Goal: Task Accomplishment & Management: Use online tool/utility

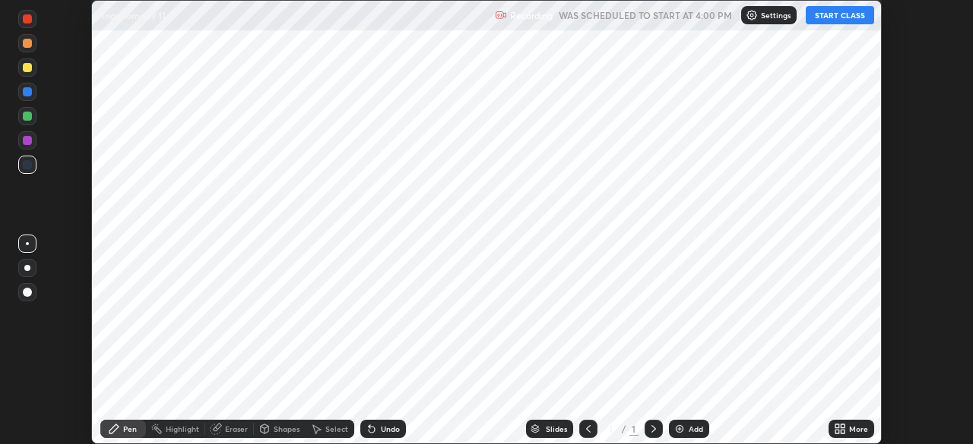
scroll to position [444, 972]
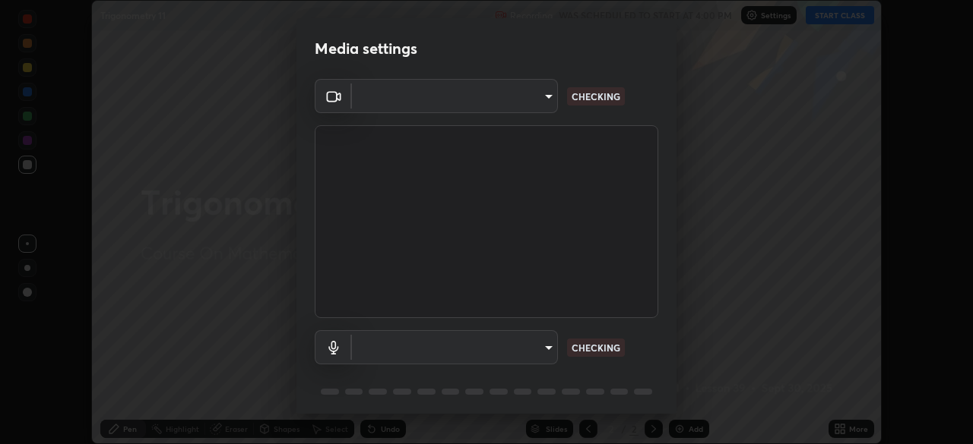
type input "e15fe1ebf70cde3bfcbeee335f8652014c7a9185cc29a01d69aea44f35fb34b8"
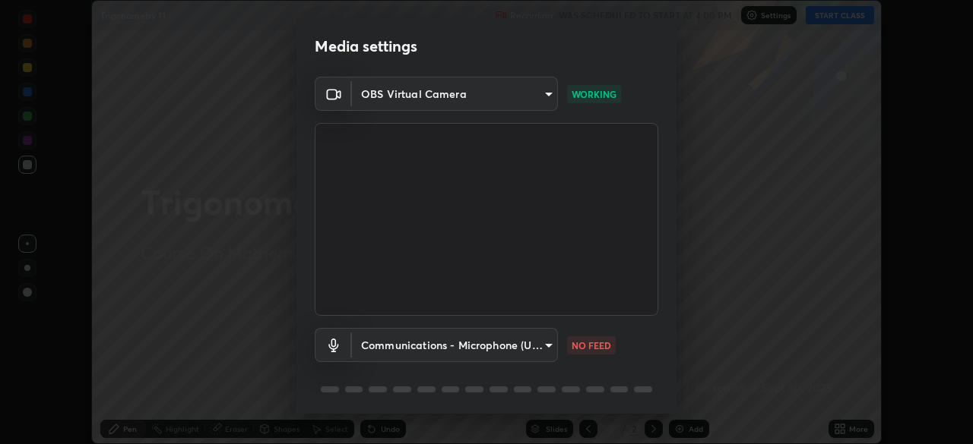
scroll to position [54, 0]
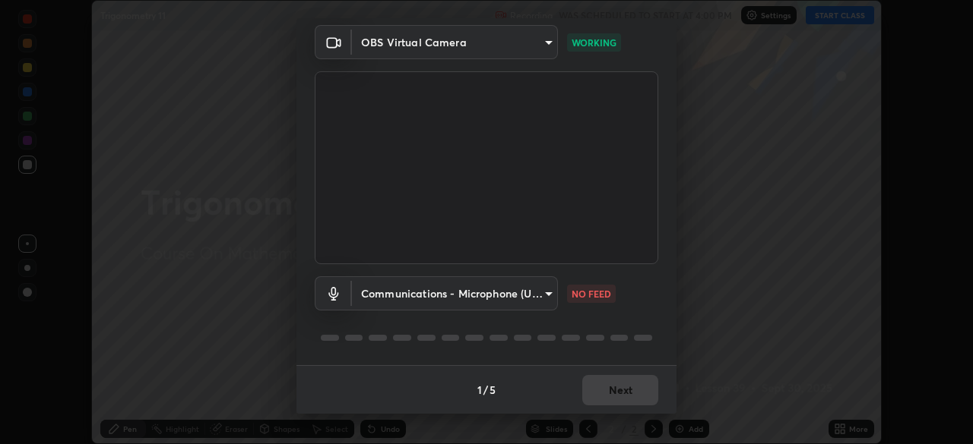
click at [501, 298] on body "Erase all Trigonometry 11 Recording WAS SCHEDULED TO START AT 4:00 PM Settings …" at bounding box center [486, 222] width 973 height 444
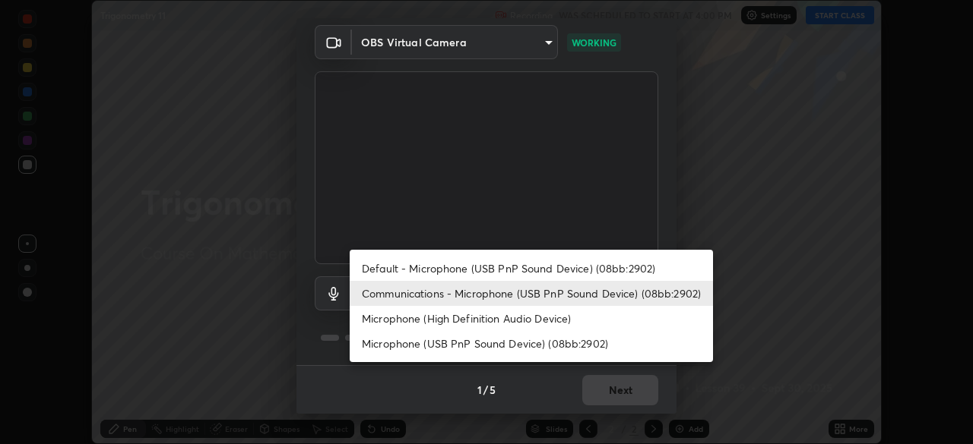
click at [484, 268] on li "Default - Microphone (USB PnP Sound Device) (08bb:2902)" at bounding box center [531, 268] width 363 height 25
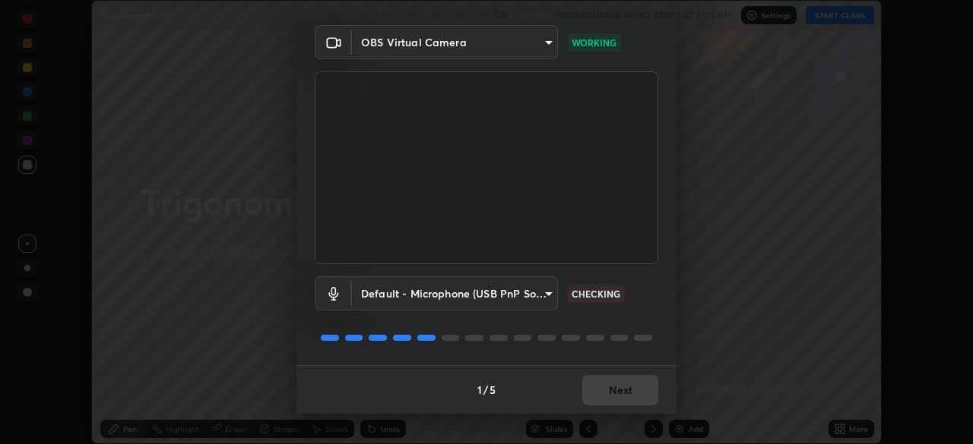
click at [518, 300] on body "Erase all Trigonometry 11 Recording WAS SCHEDULED TO START AT 4:00 PM Settings …" at bounding box center [486, 222] width 973 height 444
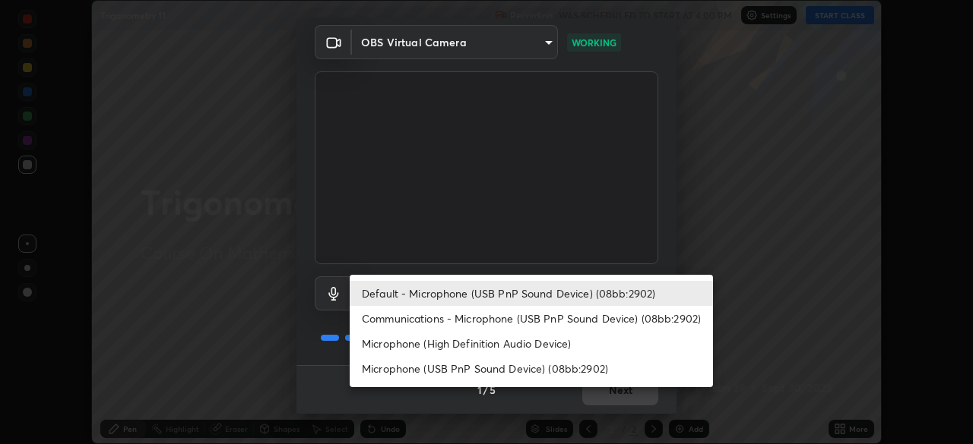
click at [489, 320] on li "Communications - Microphone (USB PnP Sound Device) (08bb:2902)" at bounding box center [531, 318] width 363 height 25
type input "communications"
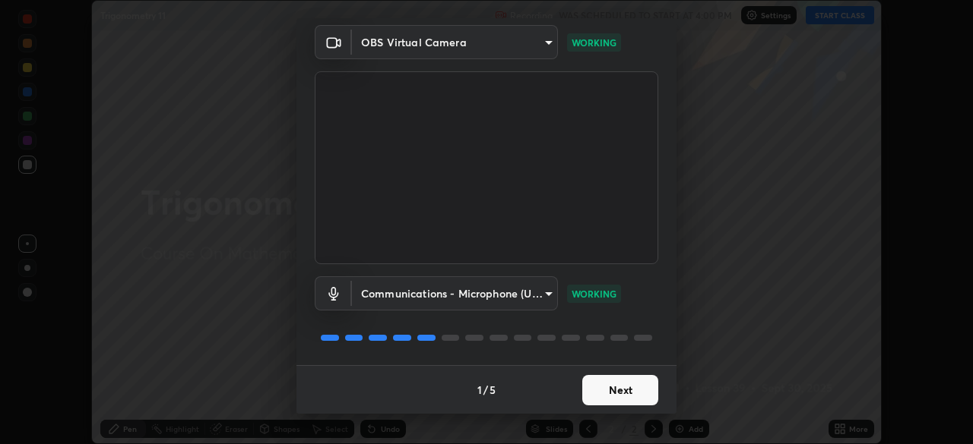
click at [620, 394] on button "Next" at bounding box center [620, 390] width 76 height 30
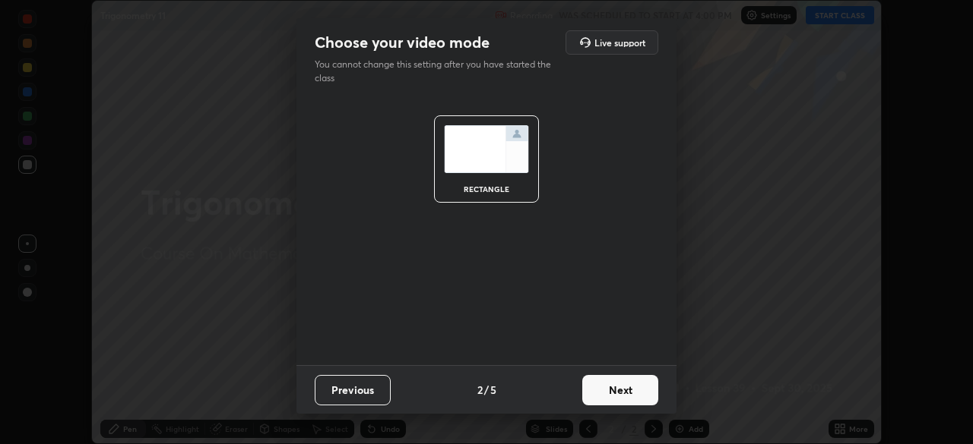
scroll to position [0, 0]
click at [625, 392] on button "Next" at bounding box center [620, 390] width 76 height 30
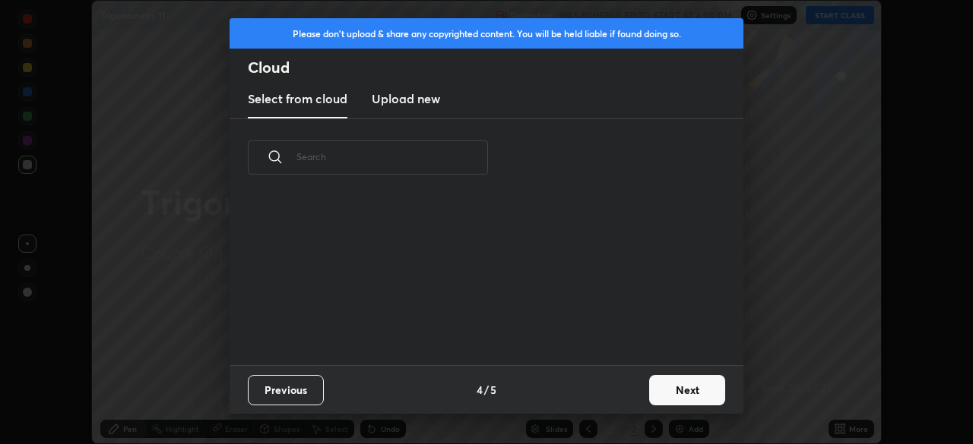
click at [639, 391] on div "Previous 4 / 5 Next" at bounding box center [486, 389] width 514 height 49
click at [680, 389] on button "Next" at bounding box center [687, 390] width 76 height 30
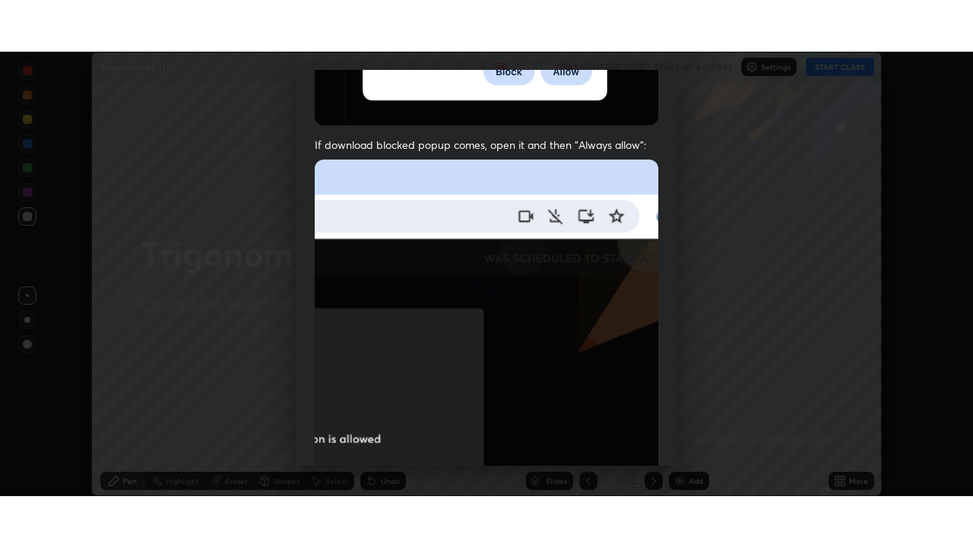
scroll to position [364, 0]
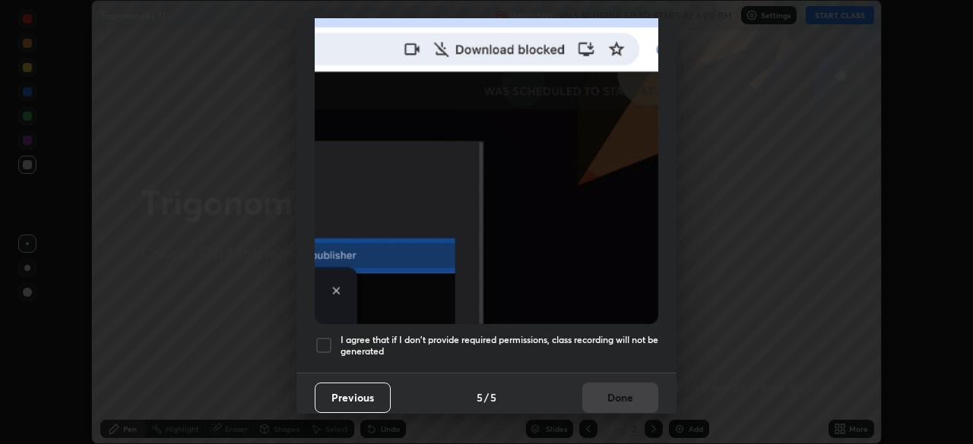
click at [324, 337] on div at bounding box center [324, 346] width 18 height 18
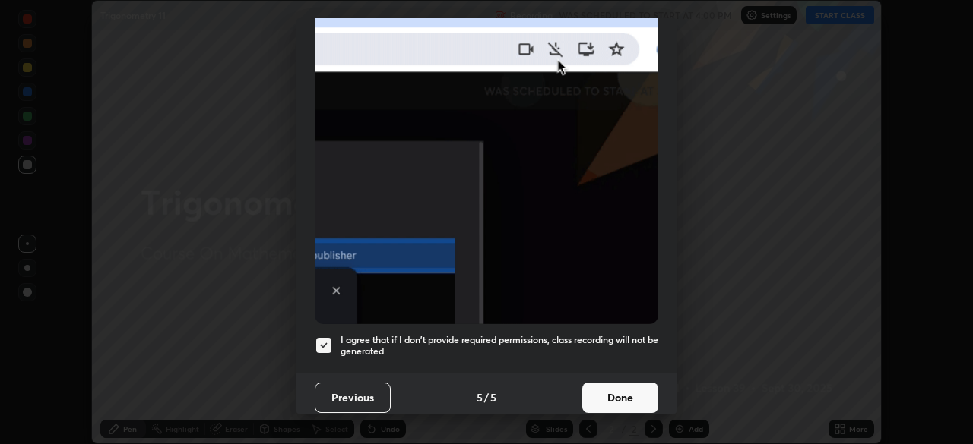
click at [615, 391] on button "Done" at bounding box center [620, 398] width 76 height 30
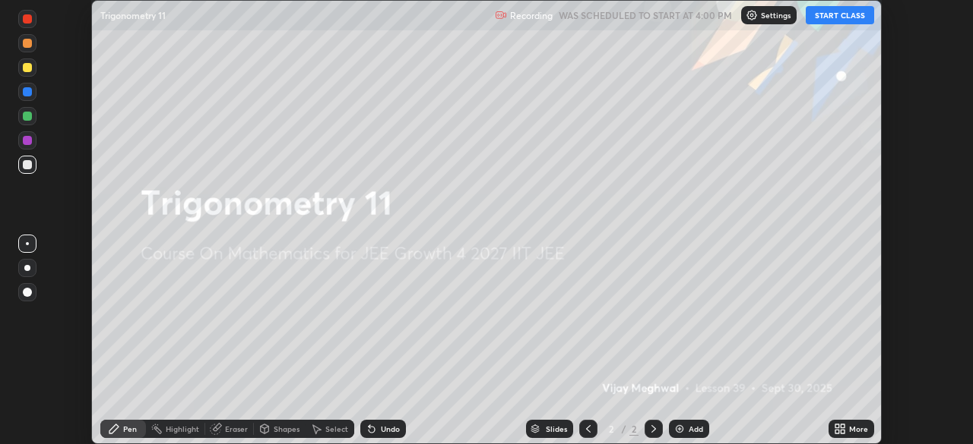
click at [836, 16] on button "START CLASS" at bounding box center [839, 15] width 68 height 18
click at [837, 429] on icon at bounding box center [839, 429] width 12 height 12
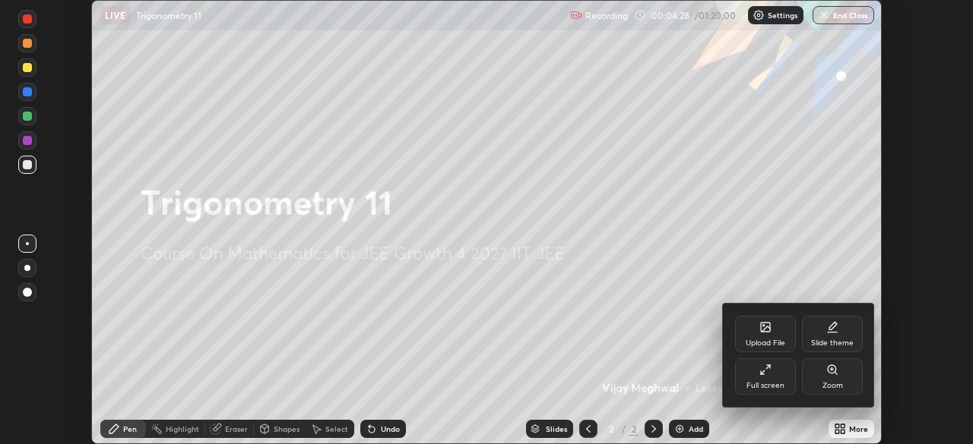
click at [758, 375] on div "Full screen" at bounding box center [765, 377] width 61 height 36
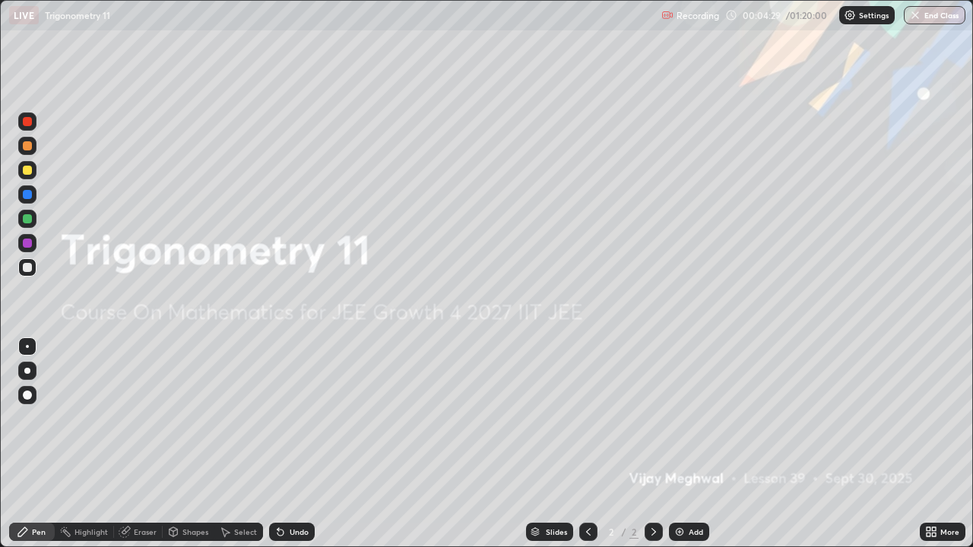
scroll to position [547, 973]
click at [690, 444] on div "Add" at bounding box center [695, 532] width 14 height 8
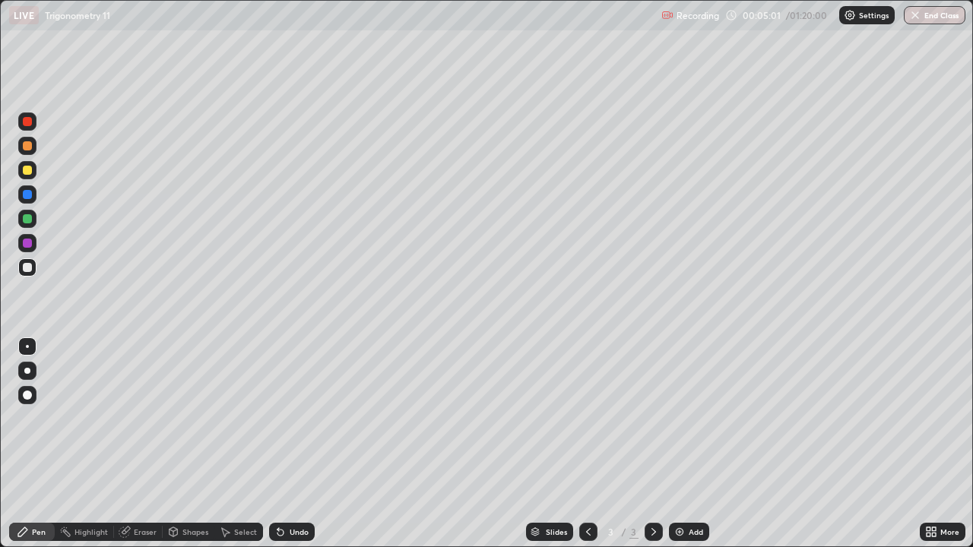
click at [34, 173] on div at bounding box center [27, 170] width 18 height 18
click at [26, 147] on div at bounding box center [27, 145] width 9 height 9
click at [278, 444] on icon at bounding box center [280, 533] width 6 height 6
click at [24, 171] on div at bounding box center [27, 170] width 9 height 9
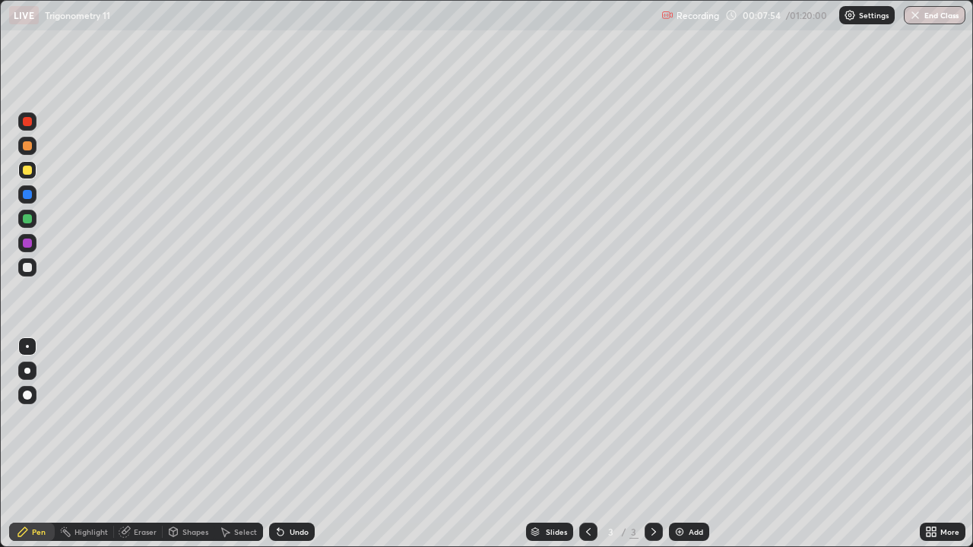
click at [689, 444] on div "Add" at bounding box center [695, 532] width 14 height 8
click at [280, 444] on icon at bounding box center [280, 532] width 12 height 12
click at [285, 444] on div "Undo" at bounding box center [292, 532] width 46 height 18
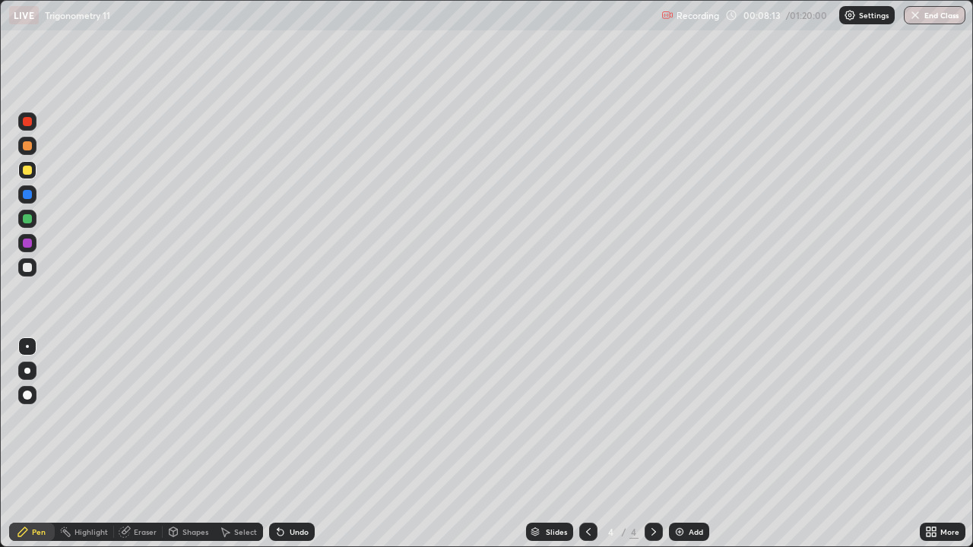
click at [30, 172] on div at bounding box center [27, 170] width 9 height 9
click at [289, 444] on div "Undo" at bounding box center [298, 532] width 19 height 8
click at [291, 444] on div "Undo" at bounding box center [292, 532] width 46 height 18
click at [693, 444] on div "Add" at bounding box center [695, 532] width 14 height 8
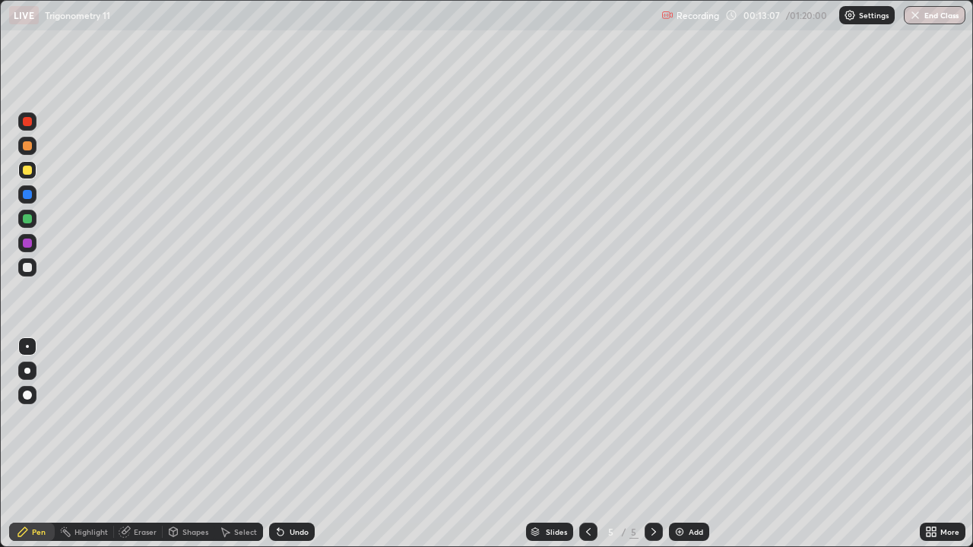
click at [587, 444] on icon at bounding box center [588, 532] width 12 height 12
click at [652, 444] on icon at bounding box center [653, 532] width 12 height 12
click at [584, 444] on icon at bounding box center [588, 532] width 12 height 12
click at [653, 444] on icon at bounding box center [653, 532] width 5 height 8
click at [585, 444] on icon at bounding box center [588, 532] width 12 height 12
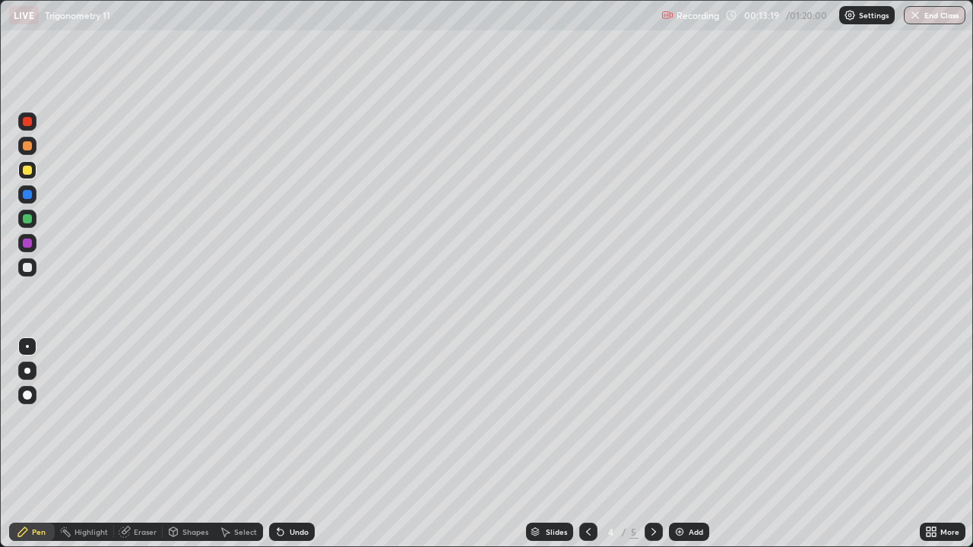
click at [651, 444] on icon at bounding box center [653, 532] width 12 height 12
click at [586, 444] on icon at bounding box center [588, 532] width 5 height 8
click at [145, 444] on div "Eraser" at bounding box center [145, 532] width 23 height 8
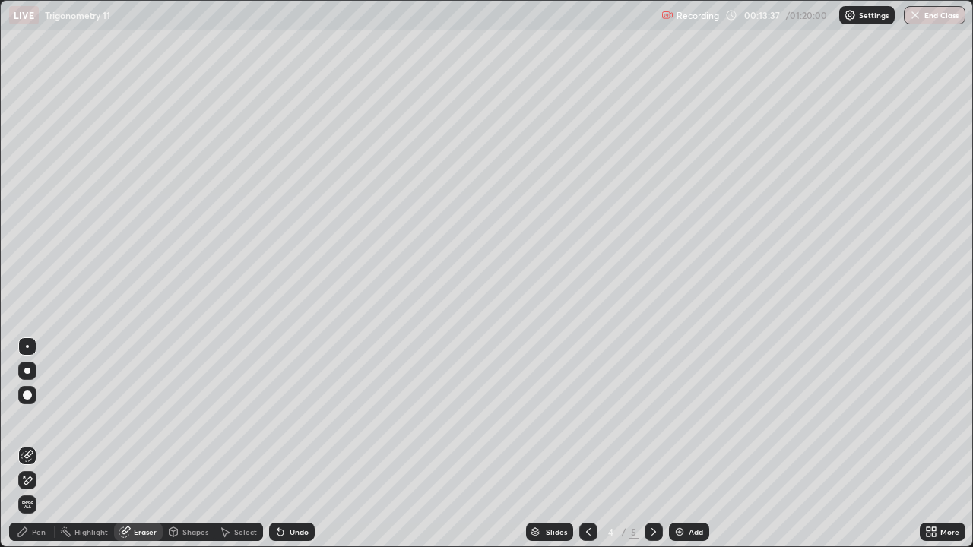
click at [35, 444] on div "Pen" at bounding box center [32, 532] width 46 height 18
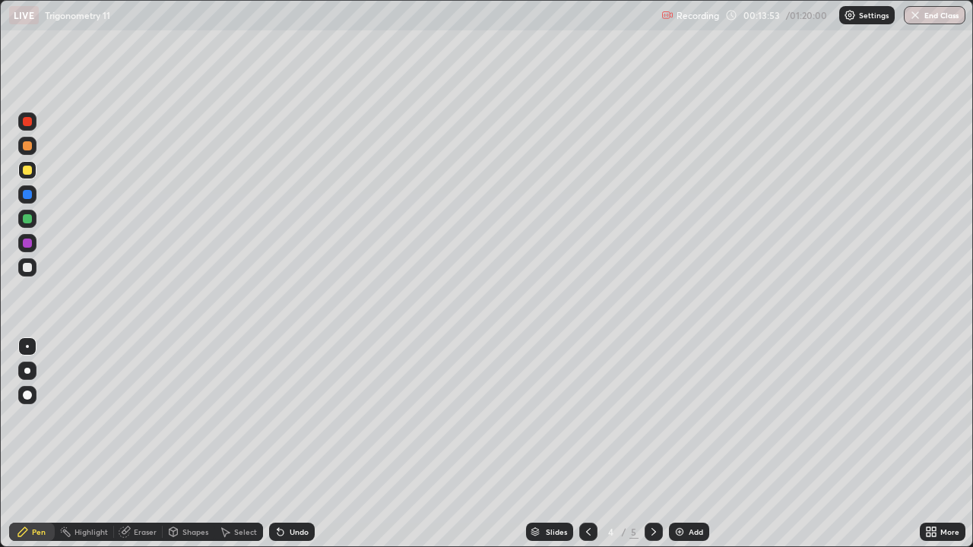
click at [653, 444] on icon at bounding box center [653, 532] width 5 height 8
click at [580, 444] on div at bounding box center [588, 532] width 18 height 18
click at [652, 444] on icon at bounding box center [653, 532] width 12 height 12
click at [587, 444] on icon at bounding box center [588, 532] width 12 height 12
click at [650, 444] on icon at bounding box center [653, 532] width 12 height 12
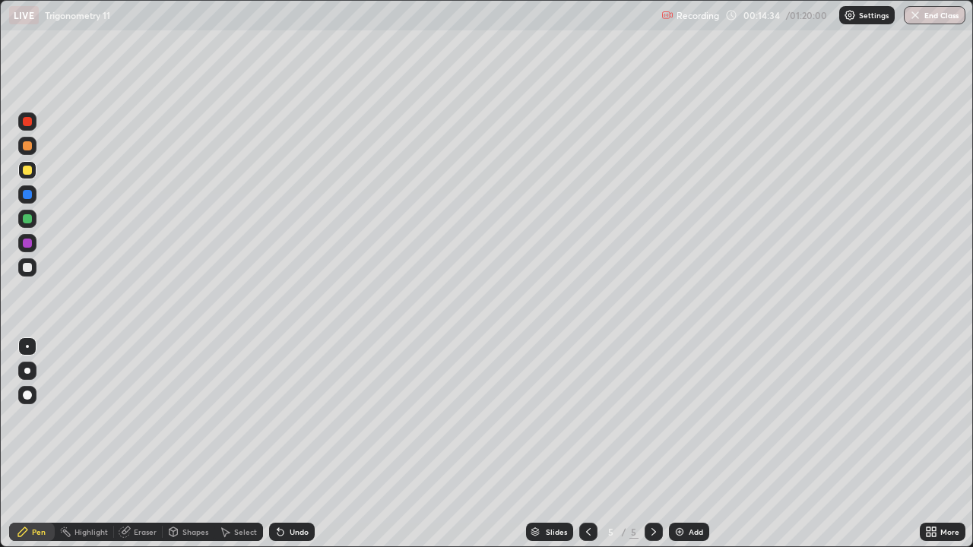
click at [24, 174] on div at bounding box center [27, 170] width 9 height 9
click at [937, 444] on div "More" at bounding box center [942, 532] width 46 height 30
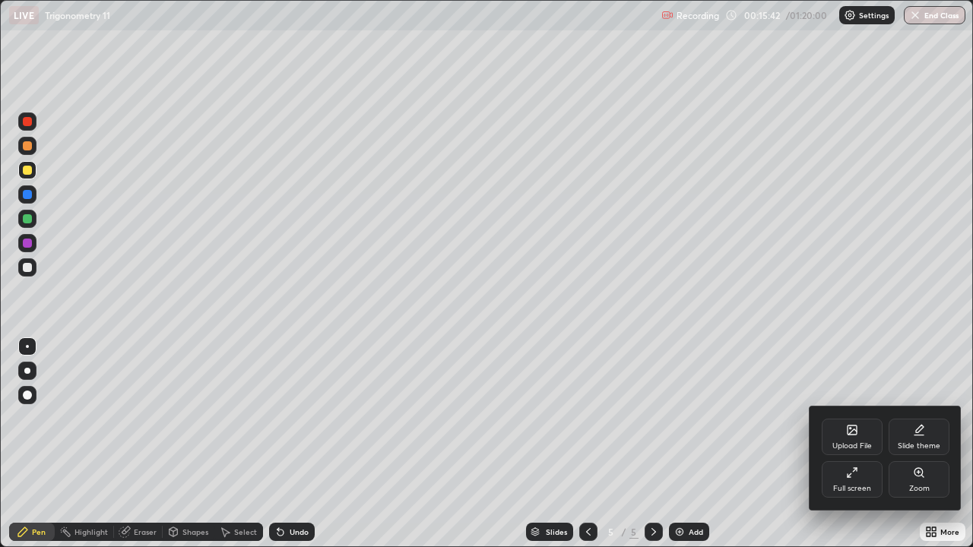
click at [765, 444] on div at bounding box center [486, 273] width 973 height 547
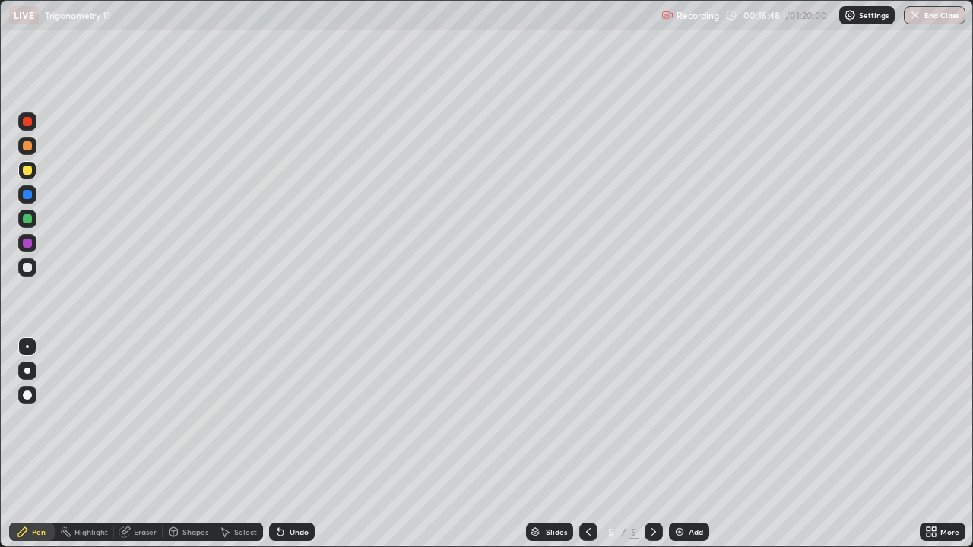
click at [590, 444] on div at bounding box center [588, 532] width 18 height 18
click at [651, 444] on icon at bounding box center [653, 532] width 5 height 8
click at [652, 444] on icon at bounding box center [653, 532] width 12 height 12
click at [688, 444] on div "Add" at bounding box center [695, 532] width 14 height 8
click at [587, 444] on icon at bounding box center [588, 532] width 12 height 12
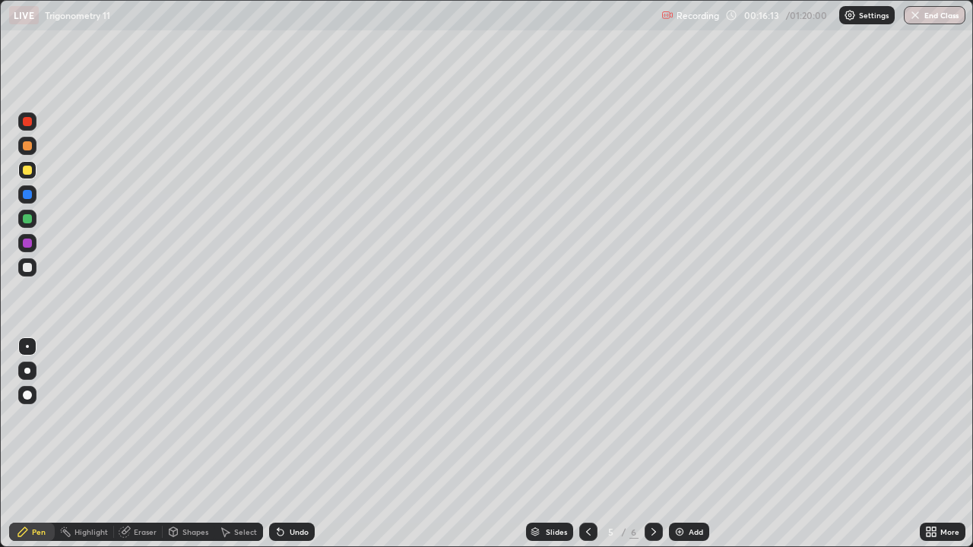
click at [579, 444] on div at bounding box center [588, 532] width 18 height 18
click at [652, 444] on icon at bounding box center [653, 532] width 12 height 12
click at [587, 444] on icon at bounding box center [588, 532] width 12 height 12
click at [652, 444] on icon at bounding box center [653, 532] width 12 height 12
click at [584, 444] on icon at bounding box center [588, 532] width 12 height 12
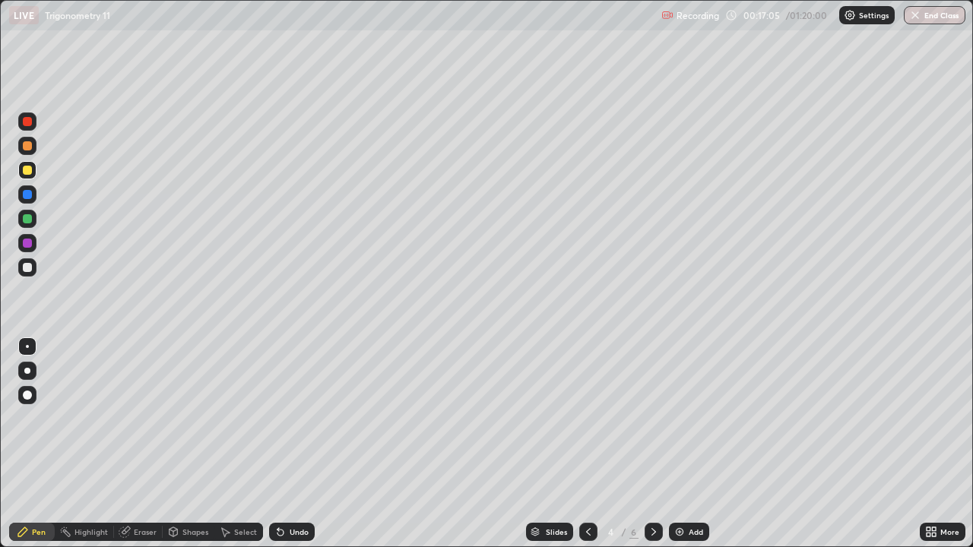
click at [645, 444] on div at bounding box center [653, 532] width 18 height 18
click at [652, 444] on icon at bounding box center [653, 532] width 12 height 12
click at [579, 444] on div at bounding box center [588, 532] width 18 height 18
click at [651, 444] on icon at bounding box center [653, 532] width 12 height 12
click at [30, 270] on div at bounding box center [27, 267] width 9 height 9
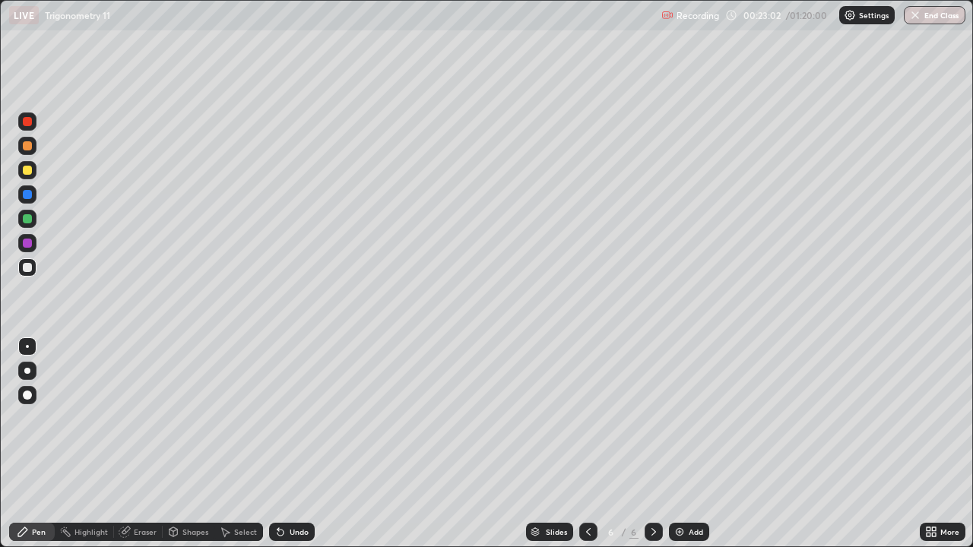
click at [290, 444] on div "Undo" at bounding box center [292, 532] width 46 height 18
click at [294, 444] on div "Undo" at bounding box center [292, 532] width 46 height 18
click at [22, 176] on div at bounding box center [27, 170] width 18 height 18
click at [30, 270] on div at bounding box center [27, 267] width 9 height 9
click at [681, 444] on img at bounding box center [679, 532] width 12 height 12
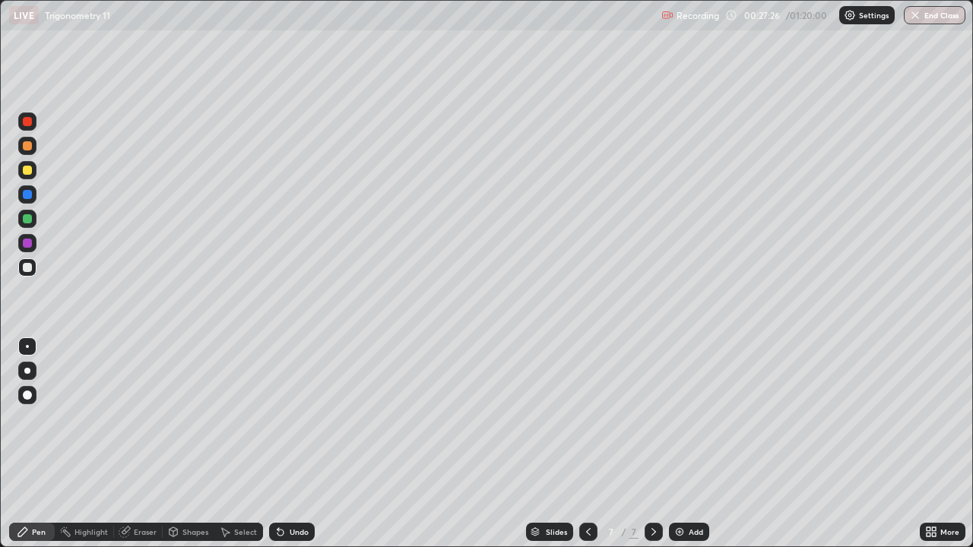
click at [587, 444] on icon at bounding box center [588, 532] width 12 height 12
click at [652, 444] on icon at bounding box center [653, 532] width 12 height 12
click at [645, 444] on div at bounding box center [653, 532] width 18 height 18
click at [27, 169] on div at bounding box center [27, 170] width 9 height 9
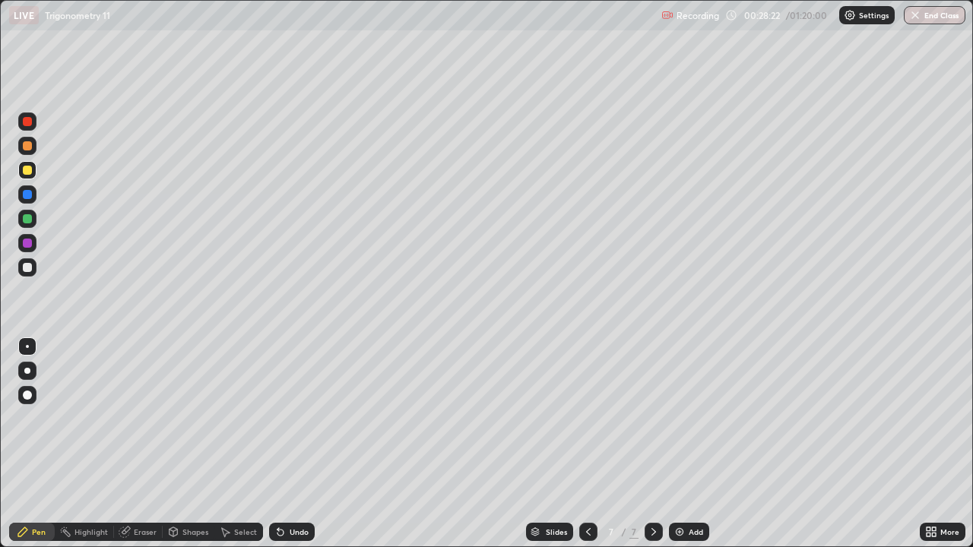
click at [305, 444] on div "Undo" at bounding box center [298, 532] width 19 height 8
click at [296, 444] on div "Undo" at bounding box center [298, 532] width 19 height 8
click at [150, 444] on div "Eraser" at bounding box center [145, 532] width 23 height 8
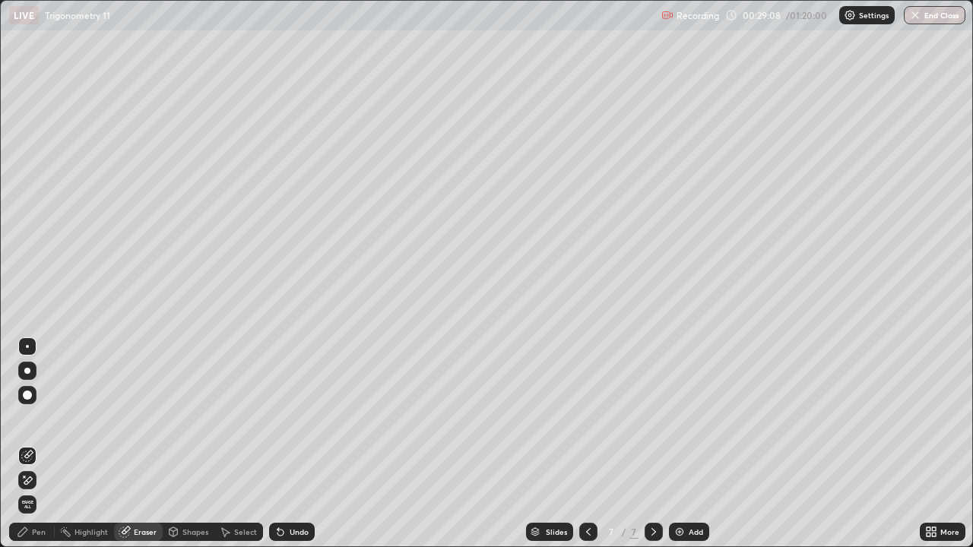
click at [28, 444] on icon at bounding box center [23, 532] width 12 height 12
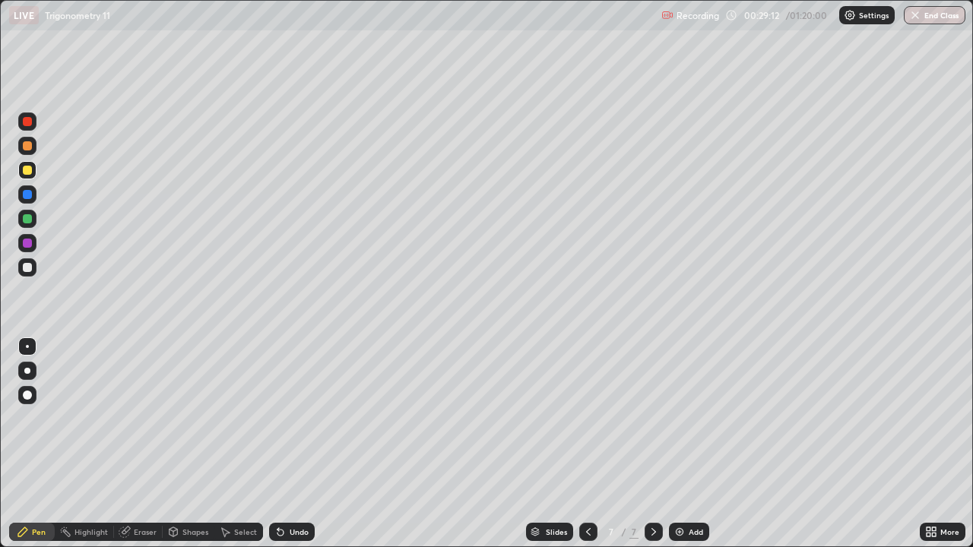
click at [23, 150] on div at bounding box center [27, 146] width 18 height 18
click at [294, 444] on div "Undo" at bounding box center [298, 532] width 19 height 8
click at [302, 444] on div "Undo" at bounding box center [292, 532] width 46 height 18
click at [299, 444] on div "Undo" at bounding box center [298, 532] width 19 height 8
click at [296, 444] on div "Undo" at bounding box center [298, 532] width 19 height 8
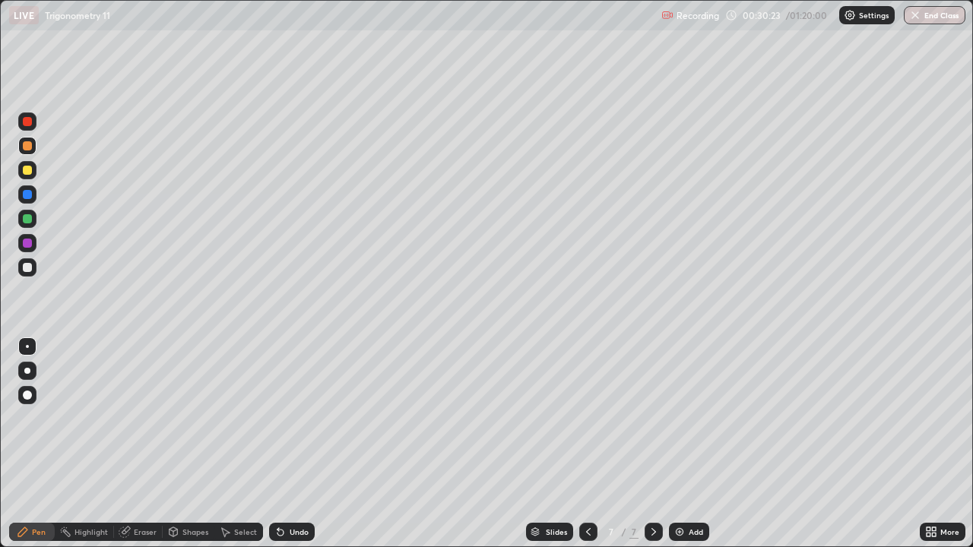
click at [296, 444] on div "Undo" at bounding box center [298, 532] width 19 height 8
click at [300, 444] on div "Undo" at bounding box center [292, 532] width 46 height 18
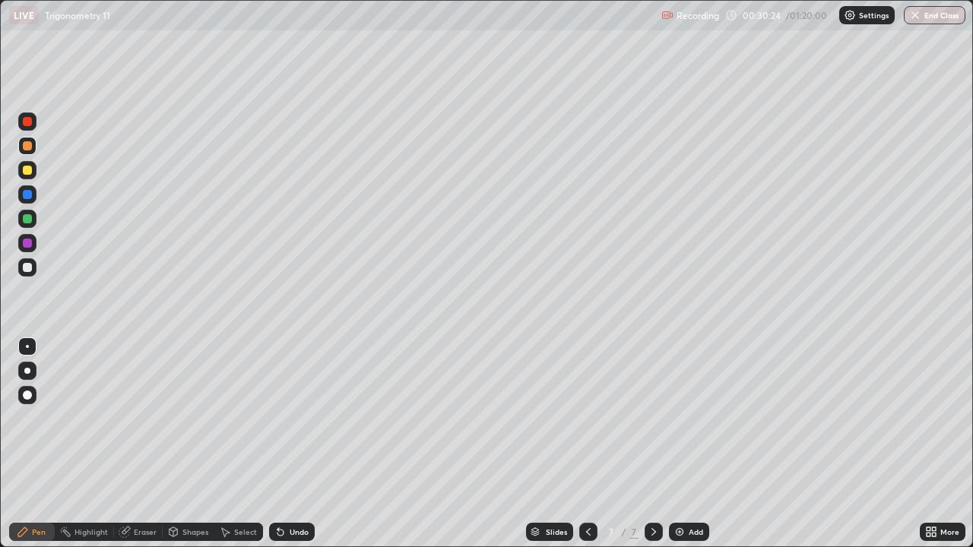
click at [300, 444] on div "Undo" at bounding box center [292, 532] width 46 height 18
click at [298, 444] on div "Undo" at bounding box center [292, 532] width 46 height 18
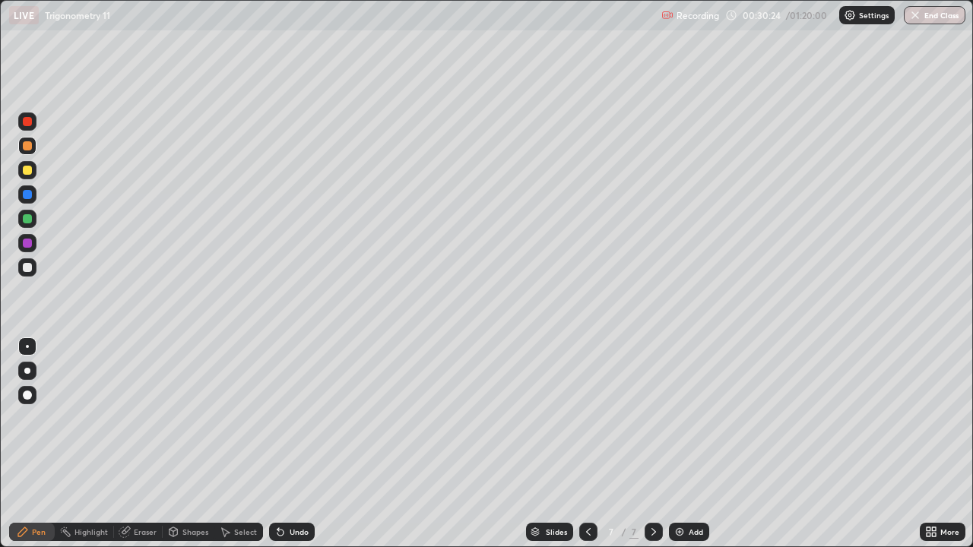
click at [298, 444] on div "Undo" at bounding box center [292, 532] width 46 height 18
click at [302, 444] on div "Undo" at bounding box center [292, 532] width 46 height 18
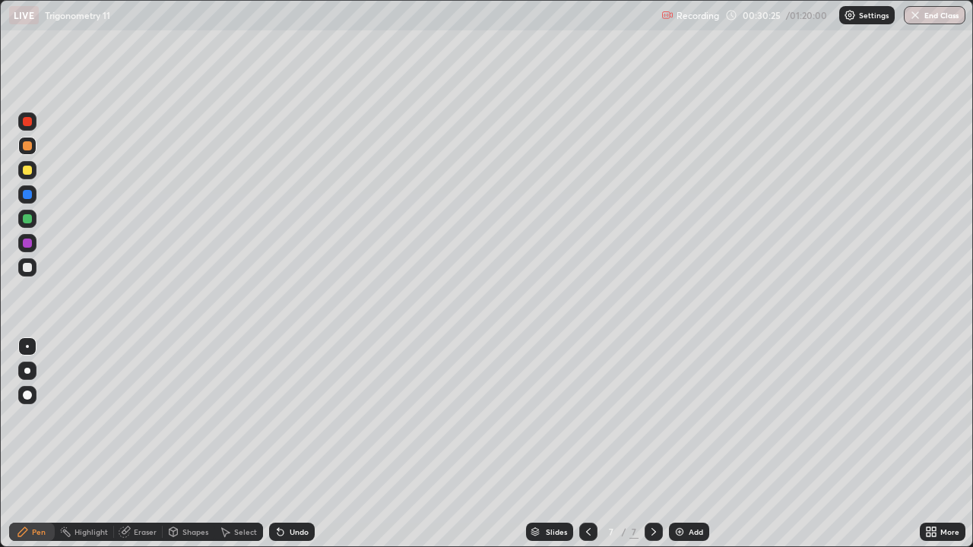
click at [303, 444] on div "Undo" at bounding box center [292, 532] width 46 height 18
click at [305, 444] on div "Undo" at bounding box center [292, 532] width 46 height 18
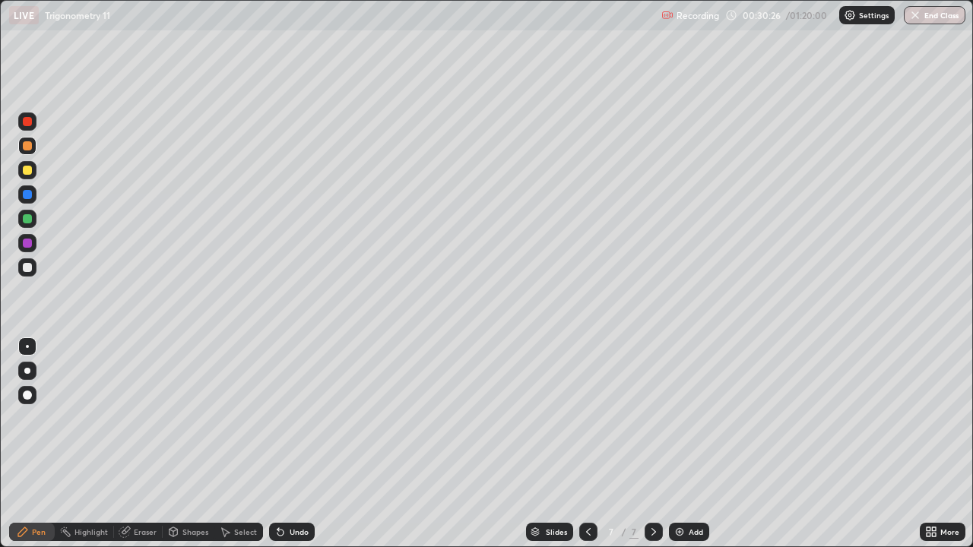
click at [305, 444] on div "Undo" at bounding box center [292, 532] width 46 height 18
click at [685, 444] on div "Add" at bounding box center [689, 532] width 40 height 18
click at [584, 444] on icon at bounding box center [588, 532] width 12 height 12
click at [588, 444] on icon at bounding box center [588, 532] width 12 height 12
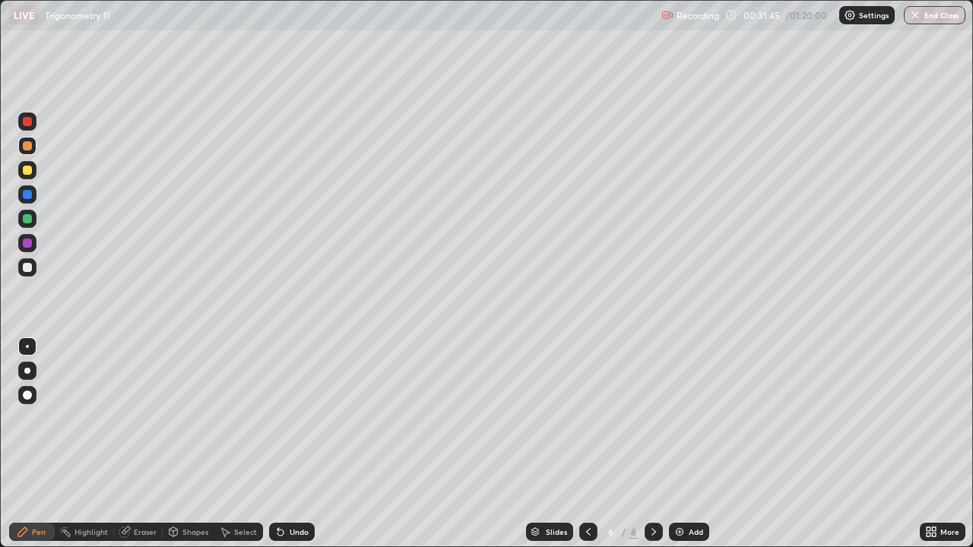
click at [652, 444] on icon at bounding box center [653, 532] width 12 height 12
click at [650, 444] on icon at bounding box center [653, 532] width 12 height 12
click at [587, 444] on icon at bounding box center [588, 532] width 12 height 12
click at [651, 444] on icon at bounding box center [653, 532] width 12 height 12
click at [688, 444] on div "Add" at bounding box center [695, 532] width 14 height 8
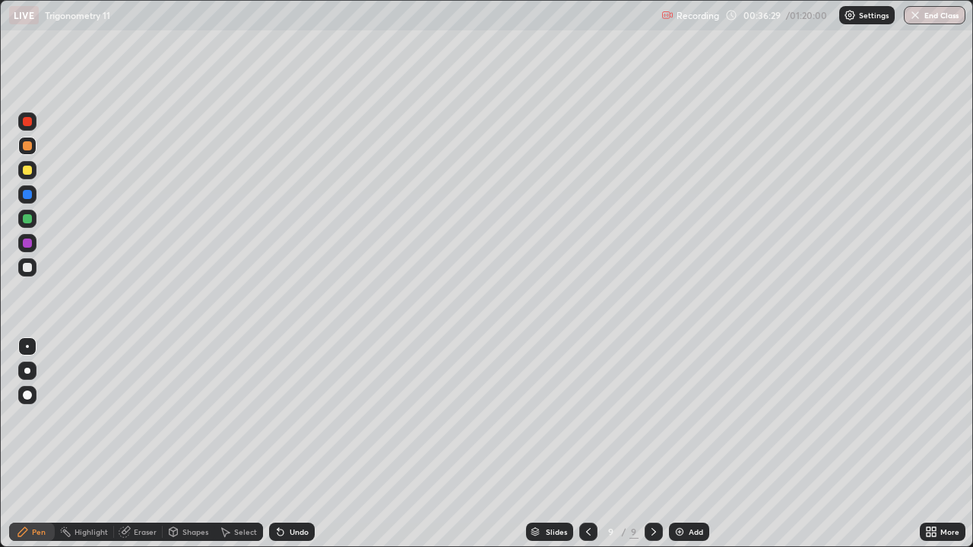
click at [26, 168] on div at bounding box center [27, 170] width 9 height 9
click at [0, 133] on div "Setting up your live class" at bounding box center [486, 273] width 973 height 547
click at [285, 444] on div "Undo" at bounding box center [292, 532] width 46 height 18
click at [289, 444] on div "Undo" at bounding box center [292, 532] width 46 height 18
click at [298, 444] on div "Undo" at bounding box center [292, 532] width 46 height 18
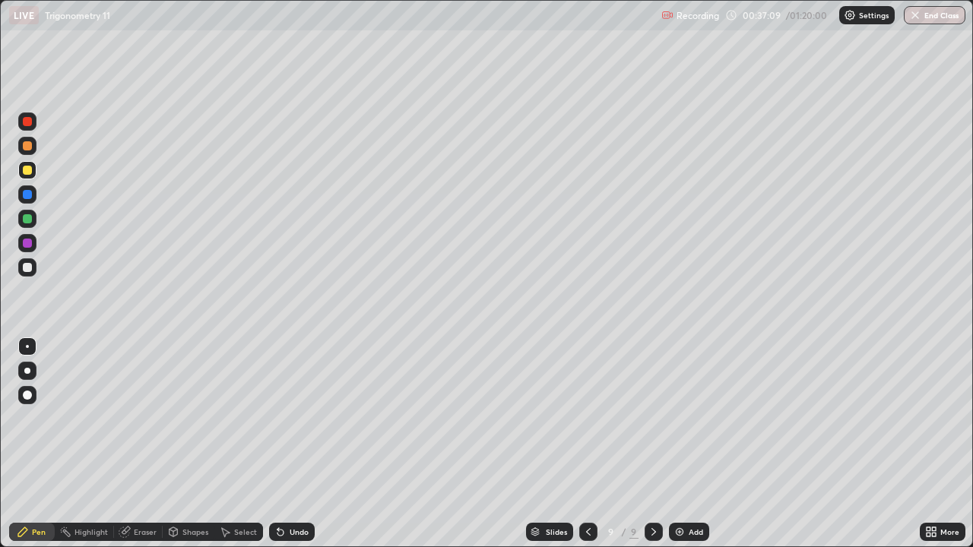
click at [25, 167] on div at bounding box center [27, 170] width 9 height 9
click at [25, 195] on div at bounding box center [27, 194] width 9 height 9
click at [26, 172] on div at bounding box center [27, 170] width 9 height 9
click at [24, 148] on div at bounding box center [27, 145] width 9 height 9
click at [694, 444] on div "Add" at bounding box center [695, 532] width 14 height 8
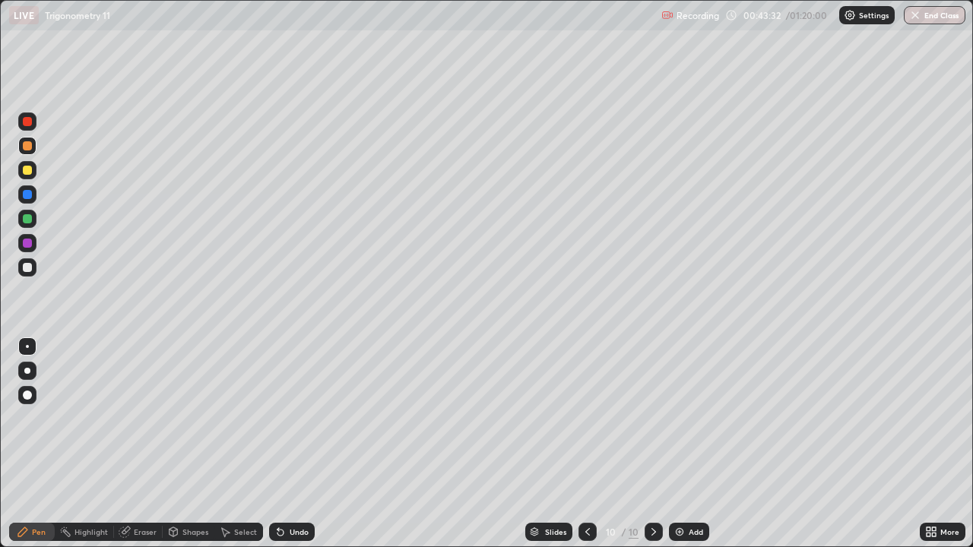
click at [24, 172] on div at bounding box center [27, 170] width 9 height 9
click at [27, 220] on div at bounding box center [27, 218] width 9 height 9
click at [27, 270] on div at bounding box center [27, 267] width 9 height 9
click at [26, 170] on div at bounding box center [27, 170] width 9 height 9
click at [688, 444] on div "Add" at bounding box center [689, 532] width 40 height 18
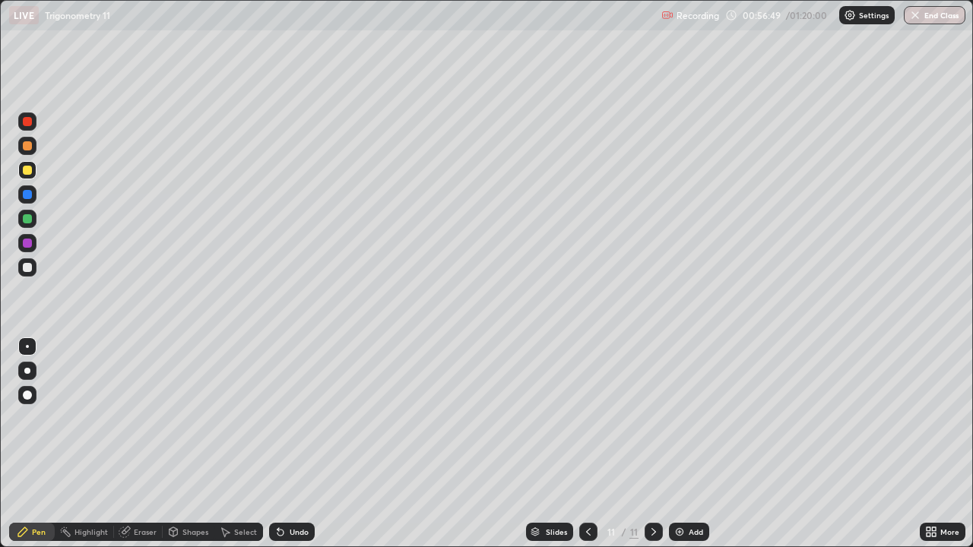
click at [24, 147] on div at bounding box center [27, 145] width 9 height 9
click at [26, 170] on div at bounding box center [27, 170] width 9 height 9
click at [291, 444] on div "Undo" at bounding box center [292, 532] width 46 height 18
click at [289, 444] on div "Undo" at bounding box center [298, 532] width 19 height 8
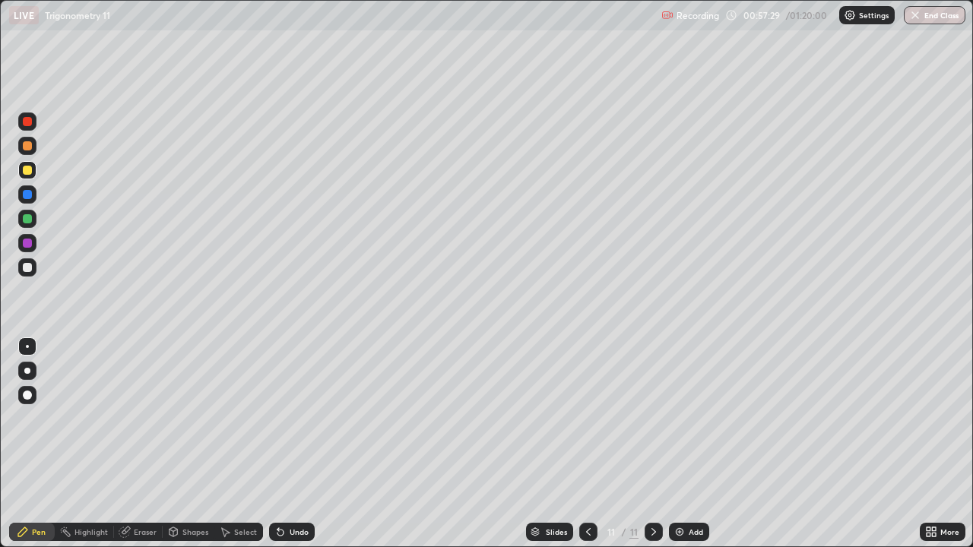
click at [23, 225] on div at bounding box center [27, 219] width 18 height 18
click at [27, 268] on div at bounding box center [27, 267] width 9 height 9
click at [295, 444] on div "Undo" at bounding box center [298, 532] width 19 height 8
click at [290, 444] on div "Undo" at bounding box center [298, 532] width 19 height 8
click at [687, 444] on div "Add" at bounding box center [689, 532] width 40 height 18
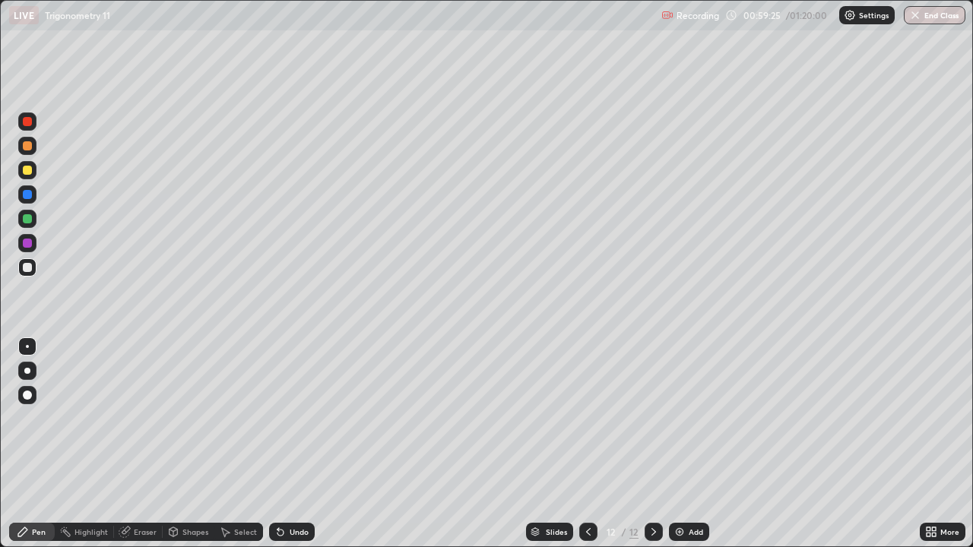
click at [589, 444] on icon at bounding box center [588, 532] width 12 height 12
click at [645, 444] on div at bounding box center [653, 532] width 18 height 18
click at [131, 444] on div "Eraser" at bounding box center [138, 532] width 49 height 18
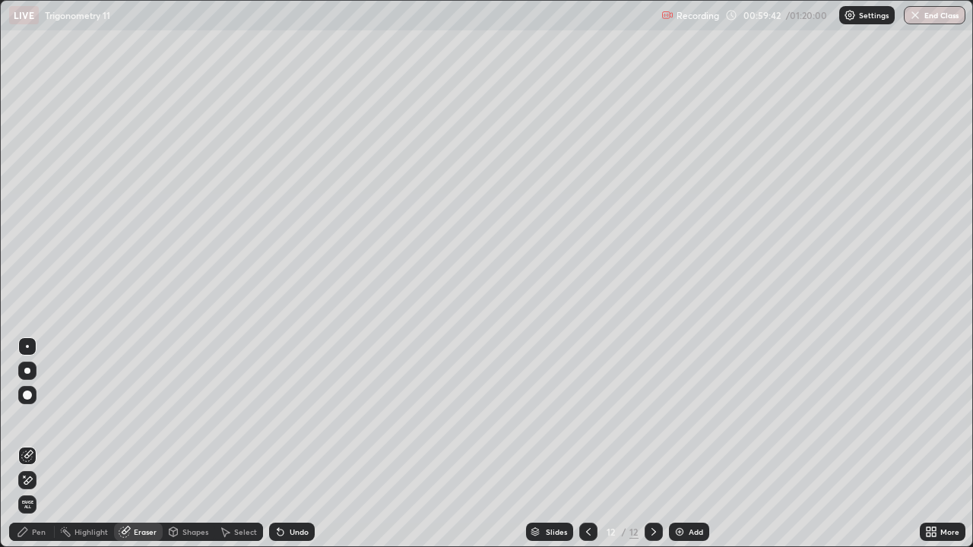
click at [26, 444] on icon at bounding box center [23, 532] width 12 height 12
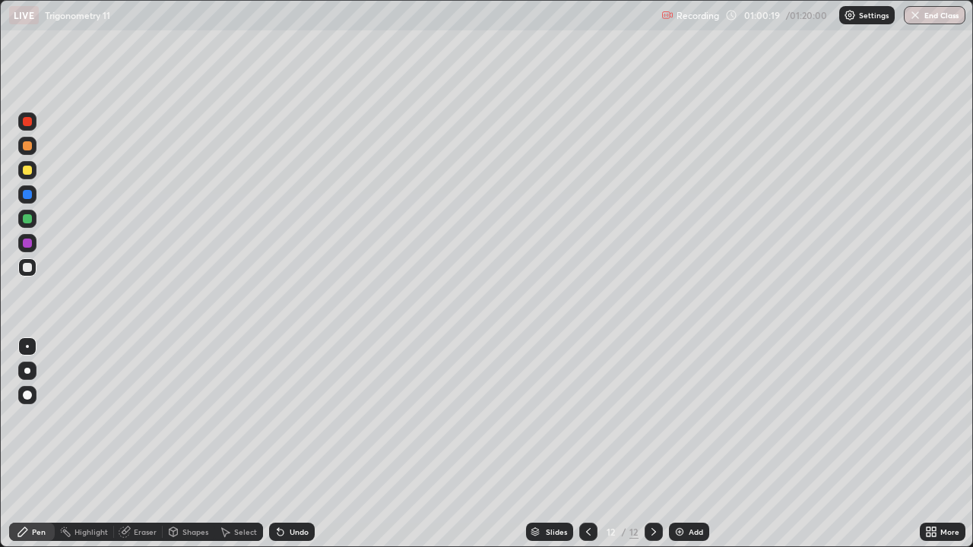
click at [586, 444] on icon at bounding box center [588, 532] width 12 height 12
click at [653, 444] on icon at bounding box center [653, 532] width 12 height 12
click at [587, 444] on icon at bounding box center [588, 532] width 12 height 12
click at [650, 444] on icon at bounding box center [653, 532] width 12 height 12
click at [146, 444] on div "Eraser" at bounding box center [145, 532] width 23 height 8
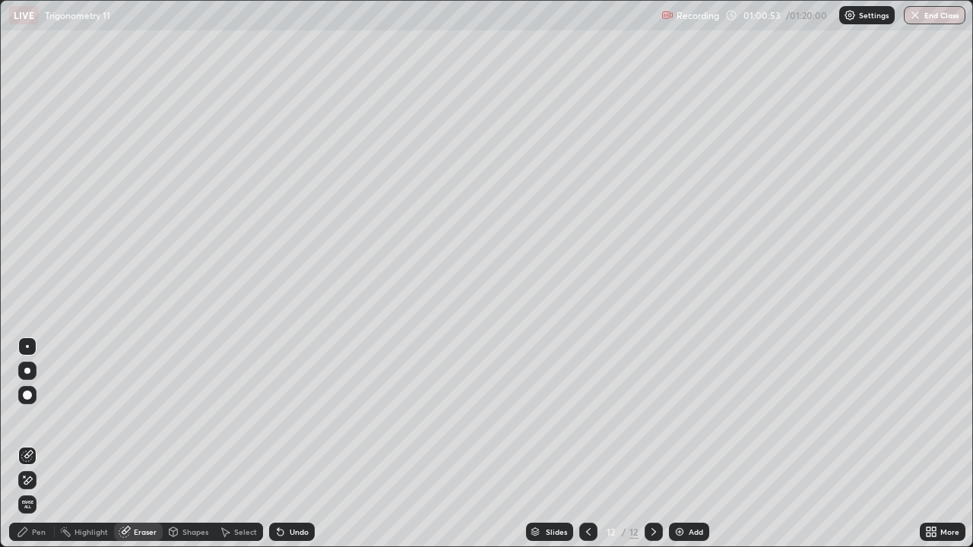
click at [35, 444] on div "Pen" at bounding box center [39, 532] width 14 height 8
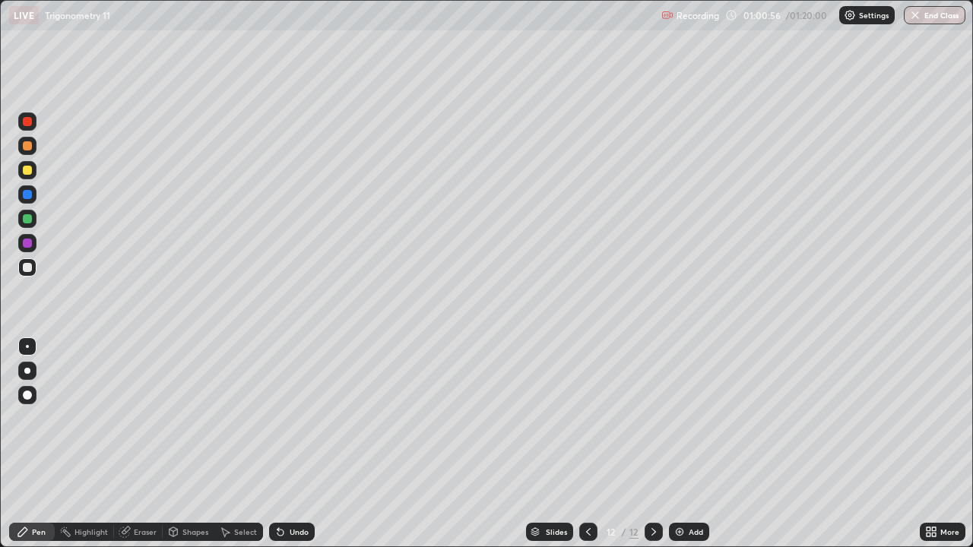
click at [128, 444] on icon at bounding box center [126, 531] width 8 height 8
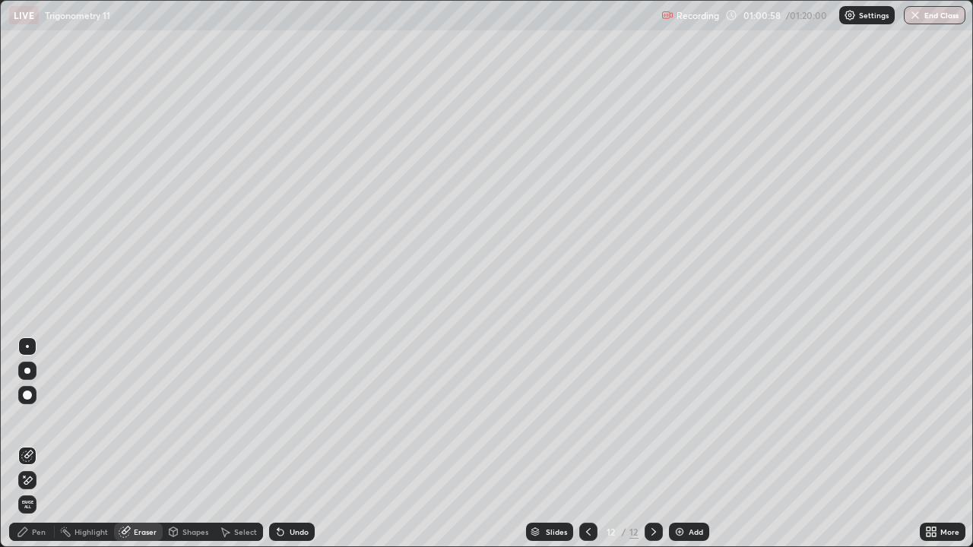
click at [44, 444] on div "Pen" at bounding box center [39, 532] width 14 height 8
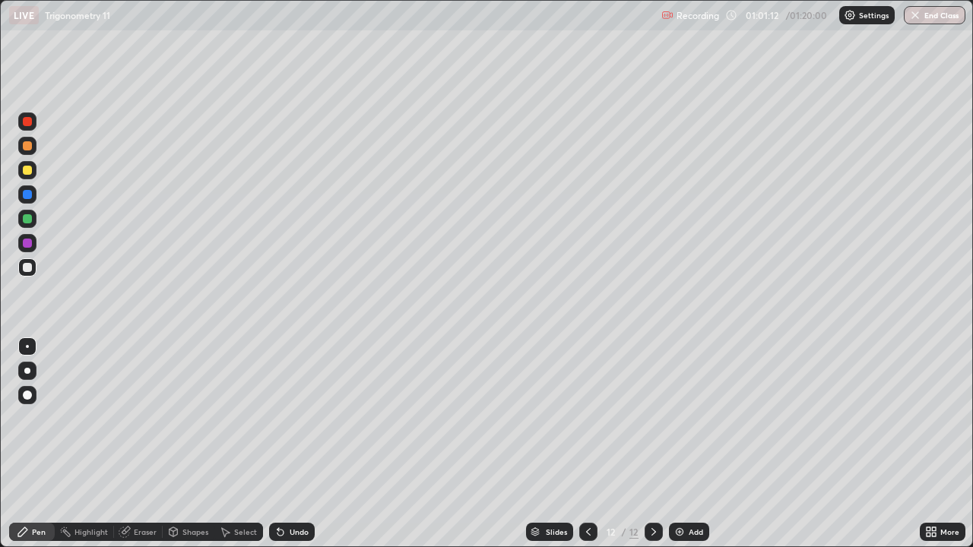
click at [587, 444] on icon at bounding box center [588, 532] width 12 height 12
click at [651, 444] on icon at bounding box center [653, 532] width 12 height 12
click at [586, 444] on icon at bounding box center [588, 532] width 5 height 8
click at [650, 444] on icon at bounding box center [653, 532] width 12 height 12
click at [27, 171] on div at bounding box center [27, 170] width 9 height 9
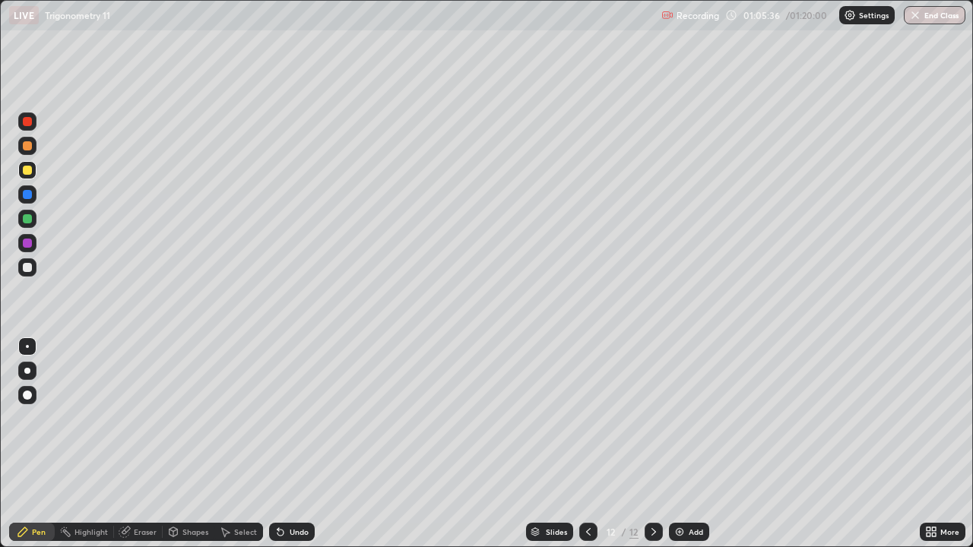
click at [688, 444] on div "Add" at bounding box center [695, 532] width 14 height 8
click at [28, 219] on div at bounding box center [27, 218] width 9 height 9
click at [289, 444] on div "Undo" at bounding box center [298, 532] width 19 height 8
click at [288, 444] on div "Undo" at bounding box center [292, 532] width 46 height 18
click at [293, 444] on div "Undo" at bounding box center [298, 532] width 19 height 8
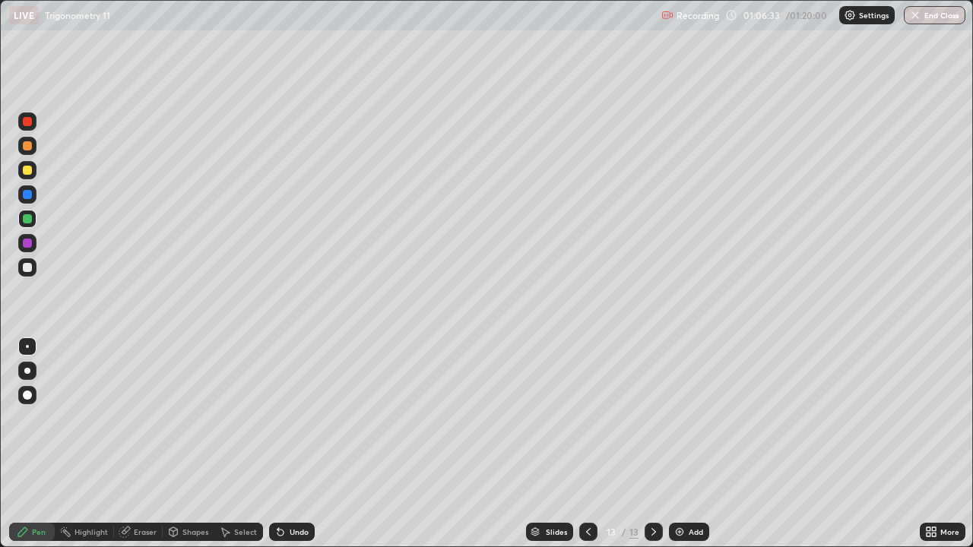
click at [293, 444] on div "Undo" at bounding box center [292, 532] width 46 height 18
click at [304, 444] on div "Undo" at bounding box center [292, 532] width 46 height 18
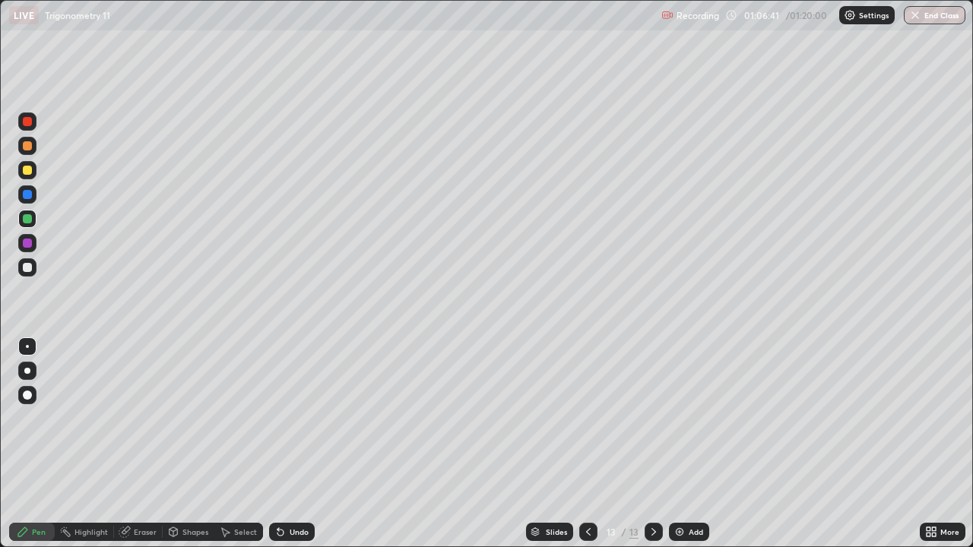
click at [31, 172] on div at bounding box center [27, 170] width 9 height 9
click at [300, 444] on div "Undo" at bounding box center [292, 532] width 46 height 18
click at [297, 444] on div "Undo" at bounding box center [292, 532] width 46 height 18
click at [938, 14] on button "End Class" at bounding box center [934, 15] width 62 height 18
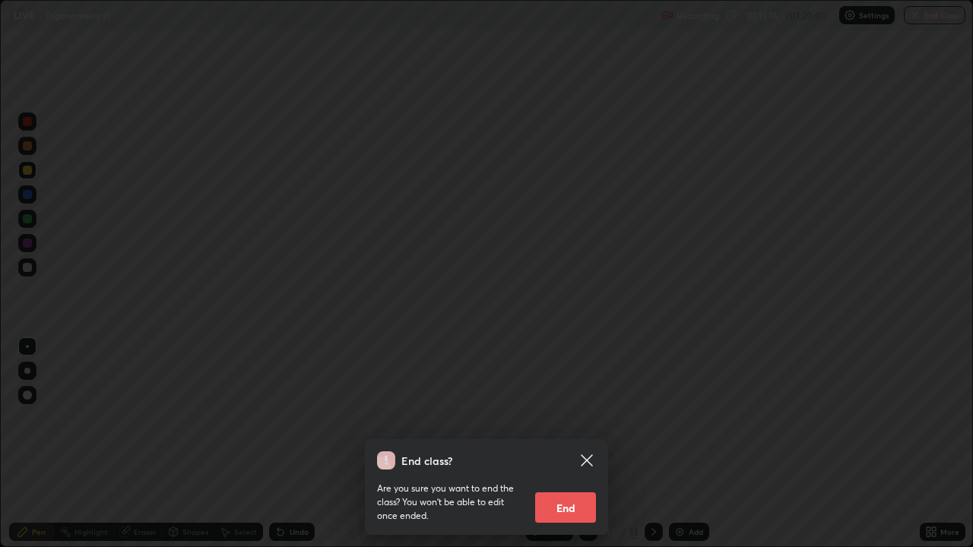
click at [573, 444] on button "End" at bounding box center [565, 507] width 61 height 30
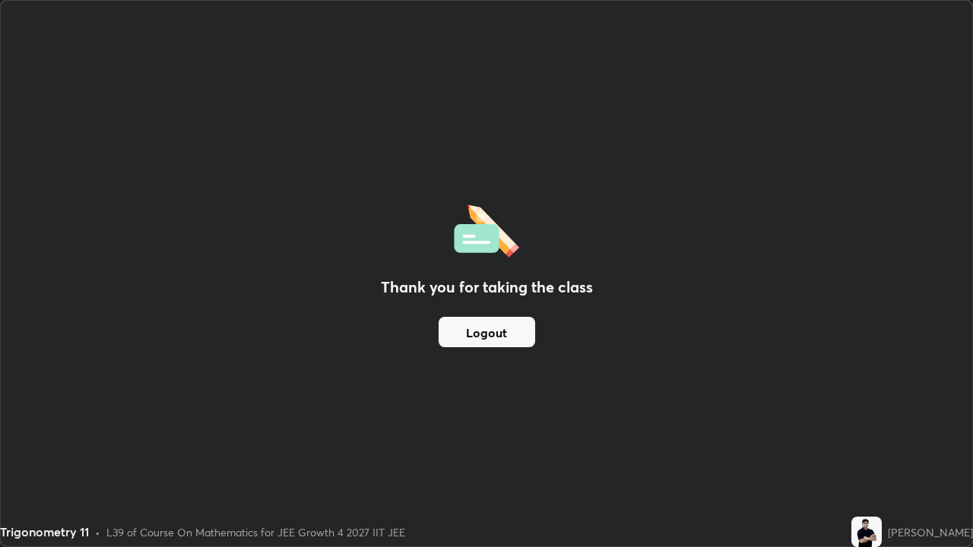
click at [487, 327] on button "Logout" at bounding box center [486, 332] width 96 height 30
click at [487, 334] on button "Logout" at bounding box center [486, 332] width 96 height 30
click at [486, 336] on button "Logout" at bounding box center [486, 332] width 96 height 30
click at [492, 335] on button "Logout" at bounding box center [486, 332] width 96 height 30
